Goal: Check status: Check status

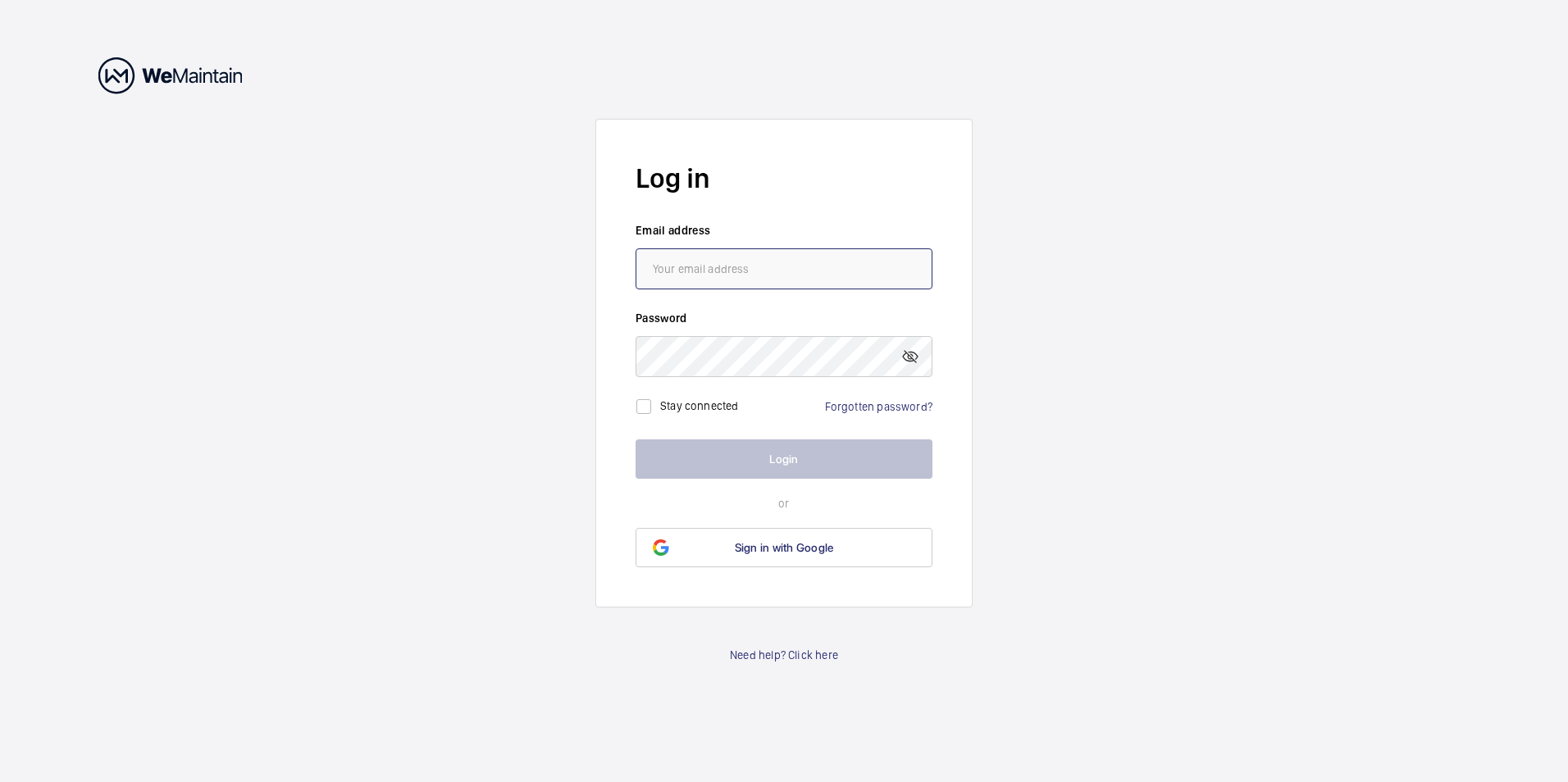
type input "[EMAIL_ADDRESS][DOMAIN_NAME]"
click at [791, 473] on button "Login" at bounding box center [784, 459] width 297 height 40
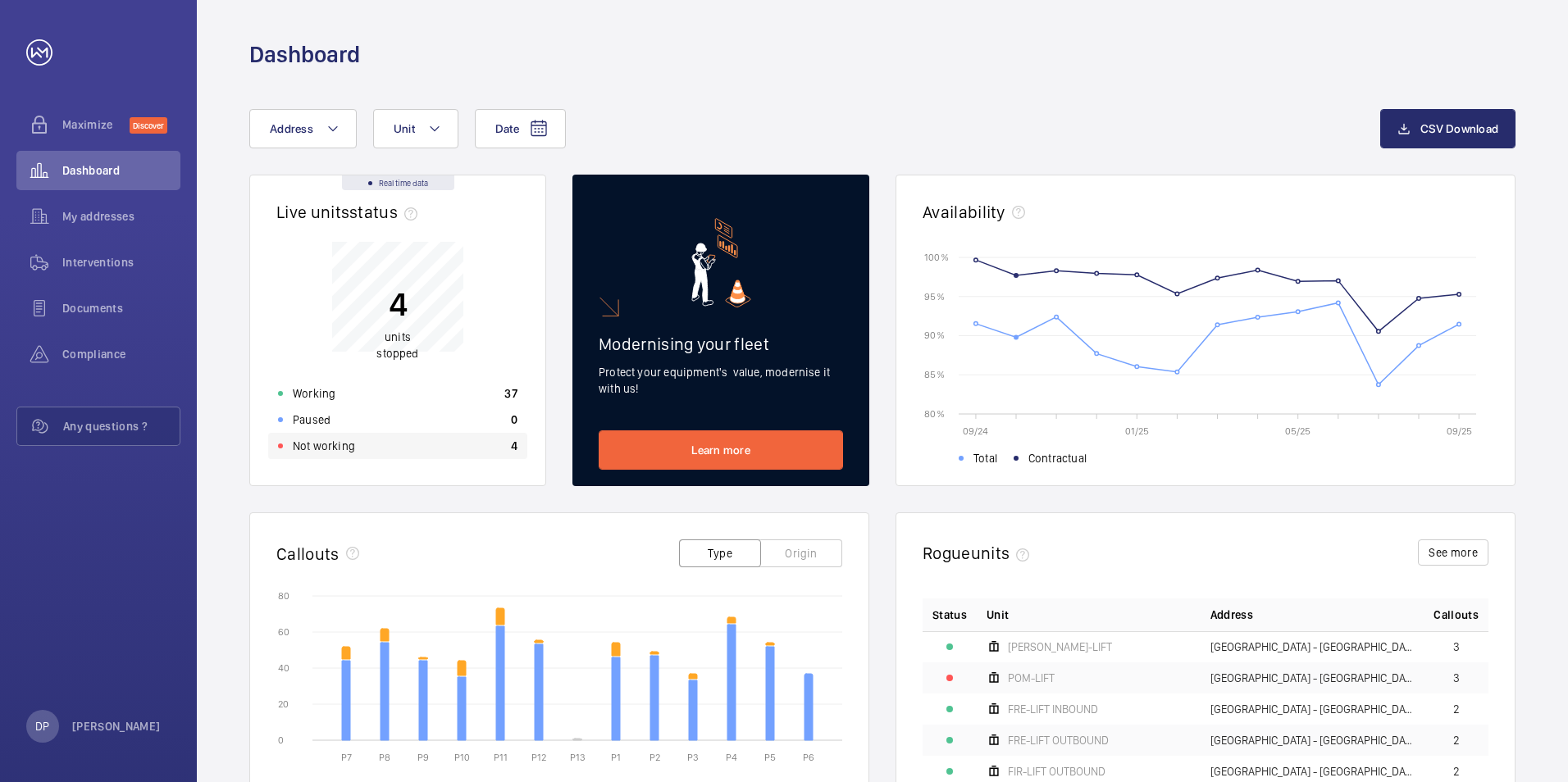
click at [348, 442] on p "Not working" at bounding box center [324, 445] width 63 height 16
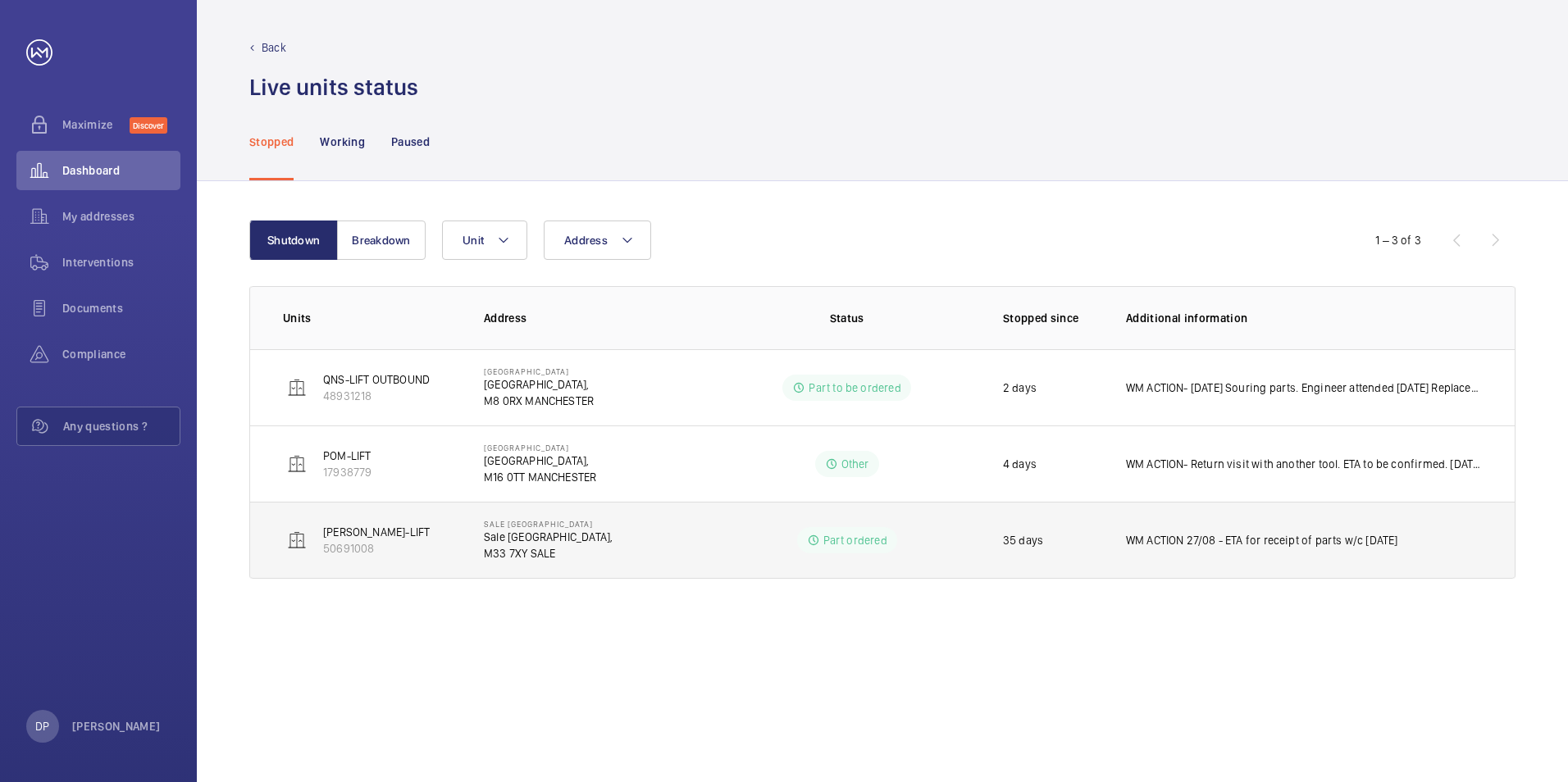
click at [346, 534] on p "[PERSON_NAME]-LIFT" at bounding box center [376, 531] width 107 height 16
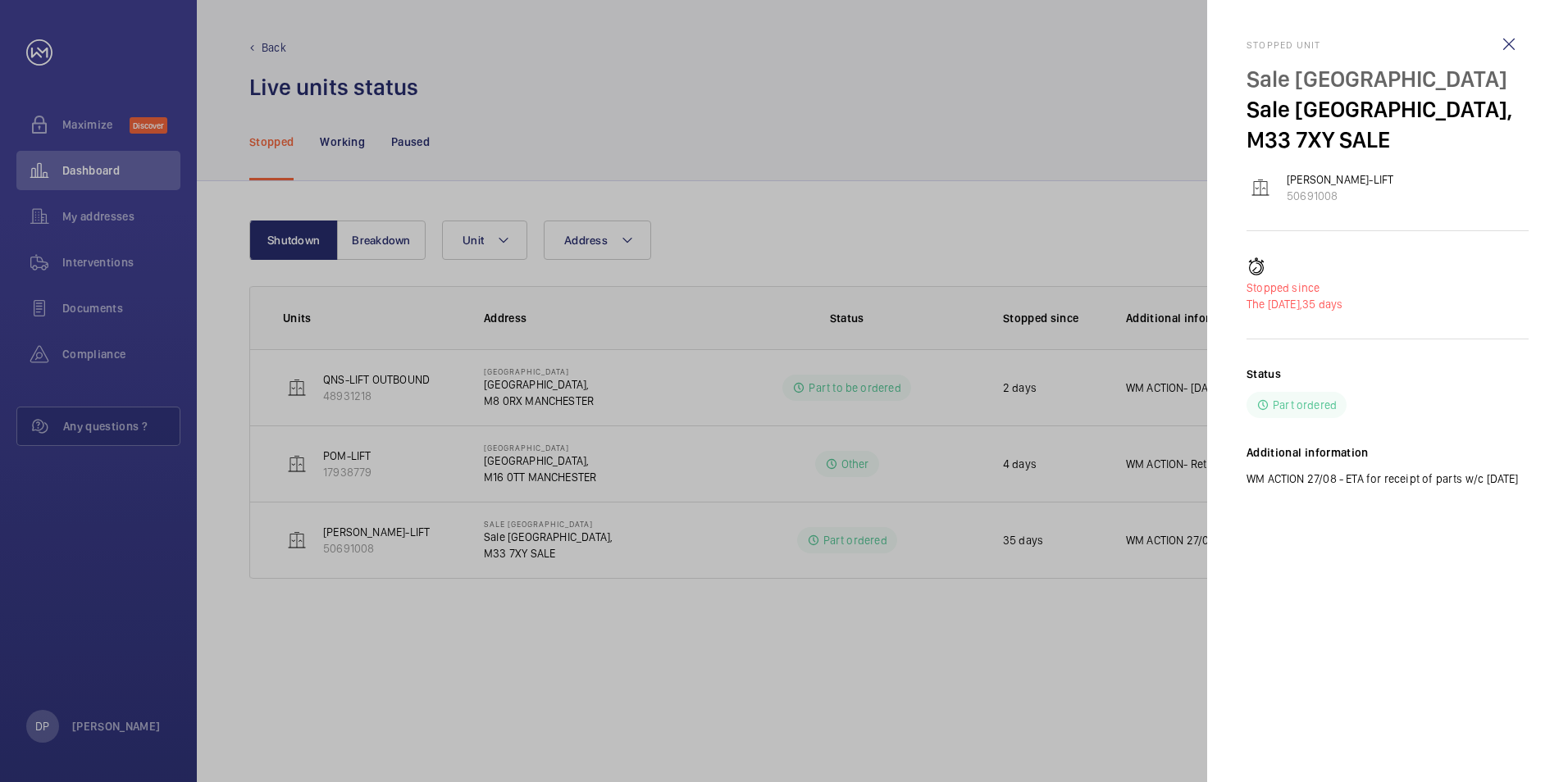
click at [959, 101] on div at bounding box center [784, 391] width 1568 height 782
